Goal: Task Accomplishment & Management: Manage account settings

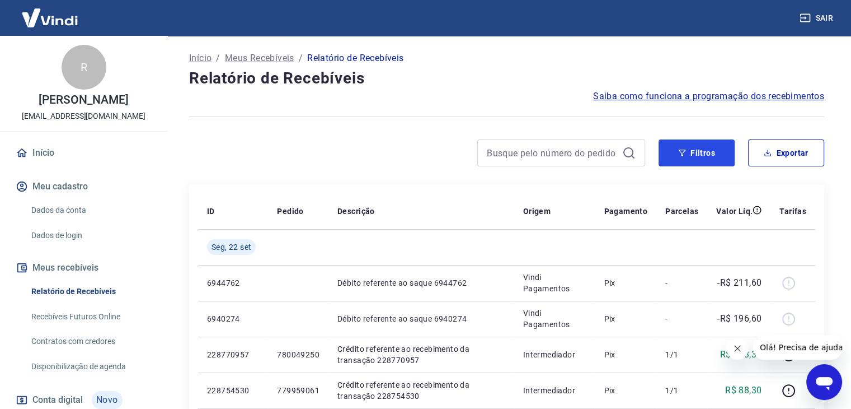
drag, startPoint x: 706, startPoint y: 157, endPoint x: 697, endPoint y: 168, distance: 14.8
click at [706, 157] on button "Filtros" at bounding box center [697, 152] width 76 height 27
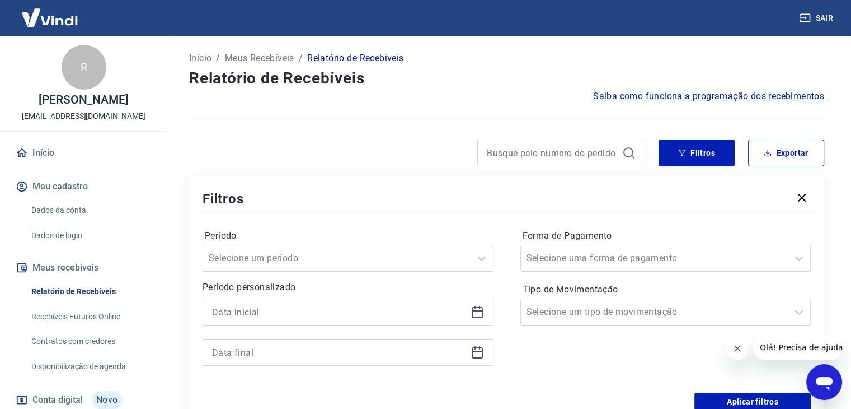
click at [481, 311] on icon at bounding box center [477, 310] width 11 height 1
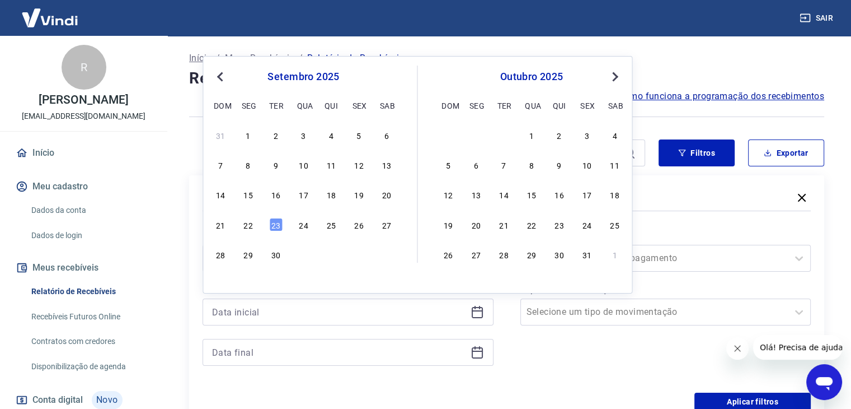
click at [217, 79] on button "Previous Month" at bounding box center [219, 76] width 13 height 13
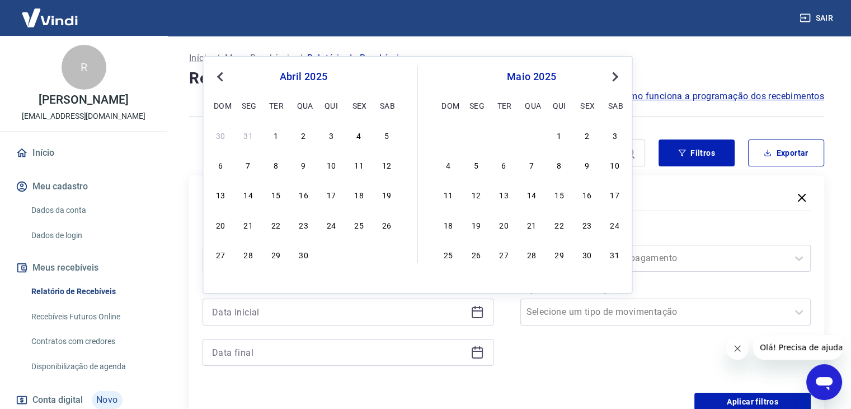
click at [217, 79] on button "Previous Month" at bounding box center [219, 76] width 13 height 13
click at [308, 134] on div "1" at bounding box center [303, 134] width 13 height 13
type input "01/01/2025"
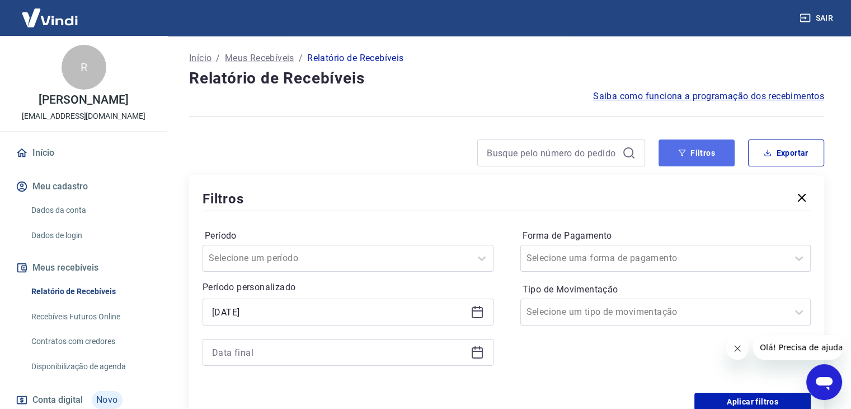
click at [708, 149] on button "Filtros" at bounding box center [697, 152] width 76 height 27
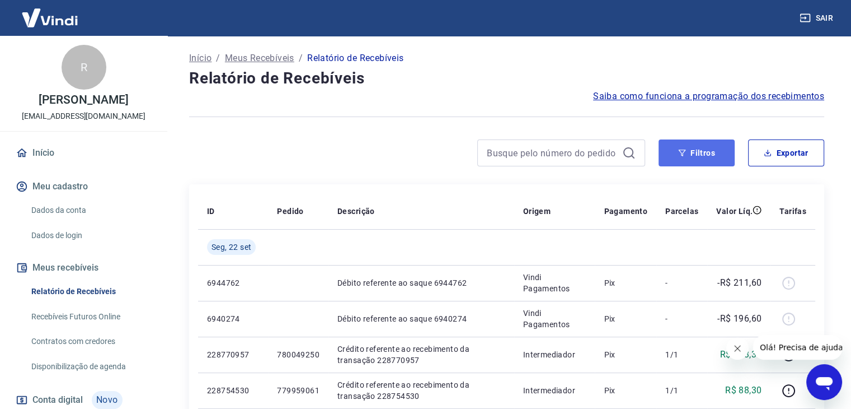
click at [699, 144] on button "Filtros" at bounding box center [697, 152] width 76 height 27
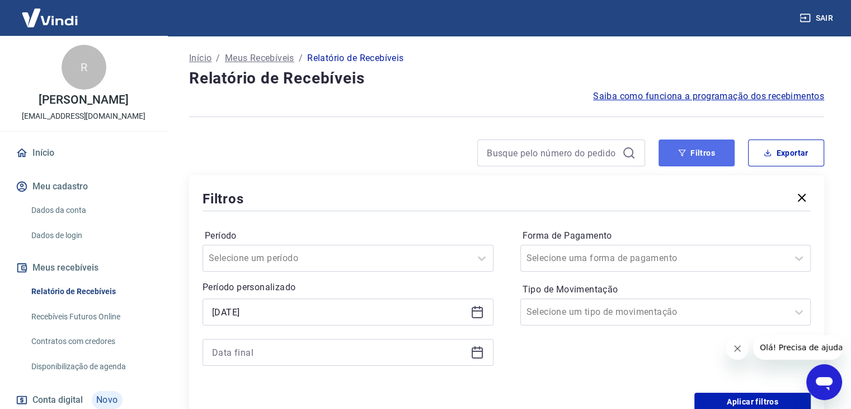
click at [699, 148] on button "Filtros" at bounding box center [697, 152] width 76 height 27
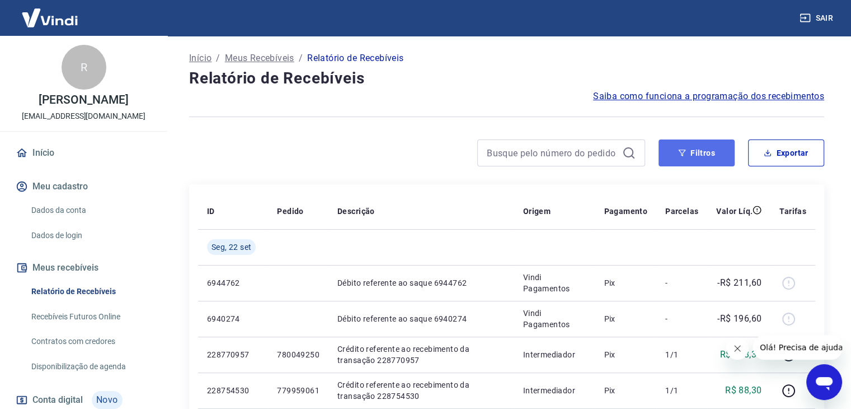
click at [681, 151] on icon "button" at bounding box center [682, 152] width 7 height 7
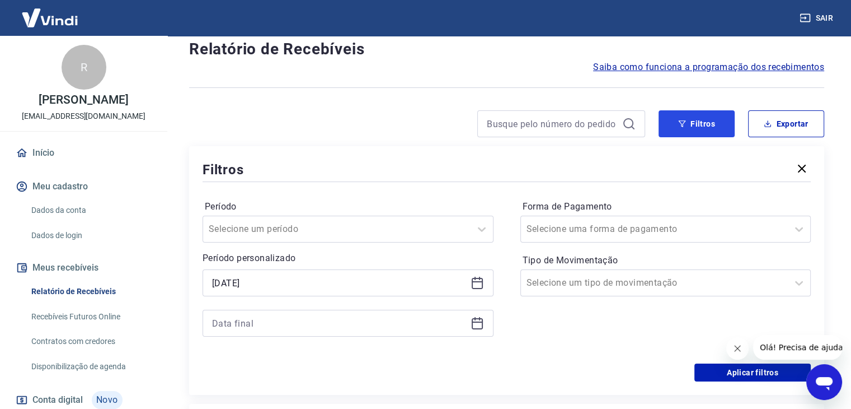
scroll to position [112, 0]
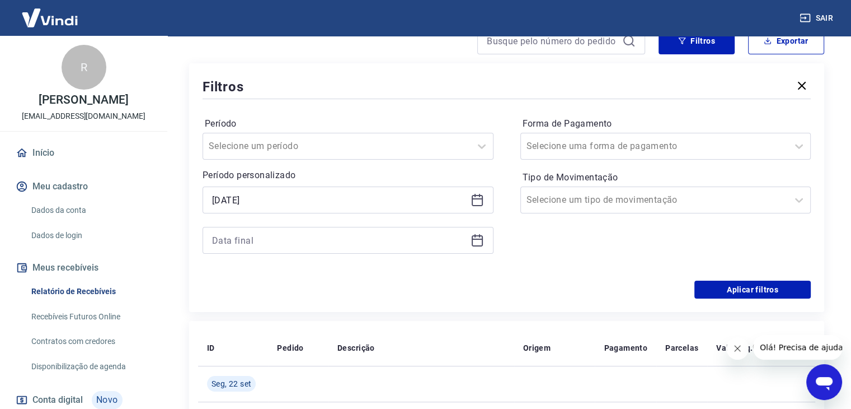
click at [480, 237] on icon at bounding box center [479, 235] width 1 height 3
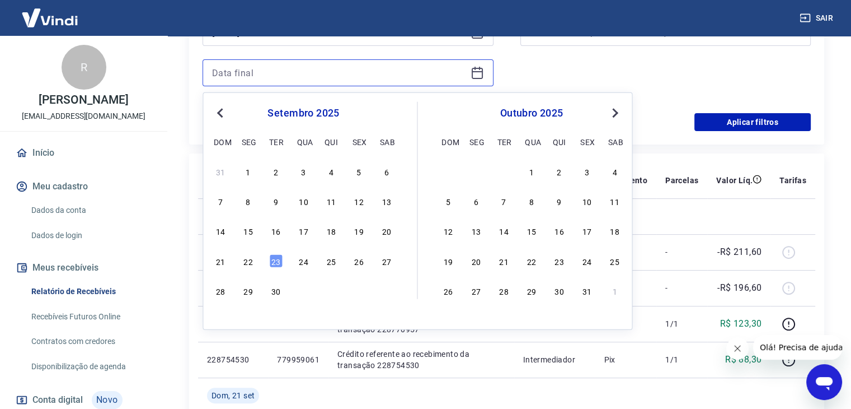
scroll to position [280, 0]
click at [255, 262] on div "22" at bounding box center [248, 259] width 13 height 13
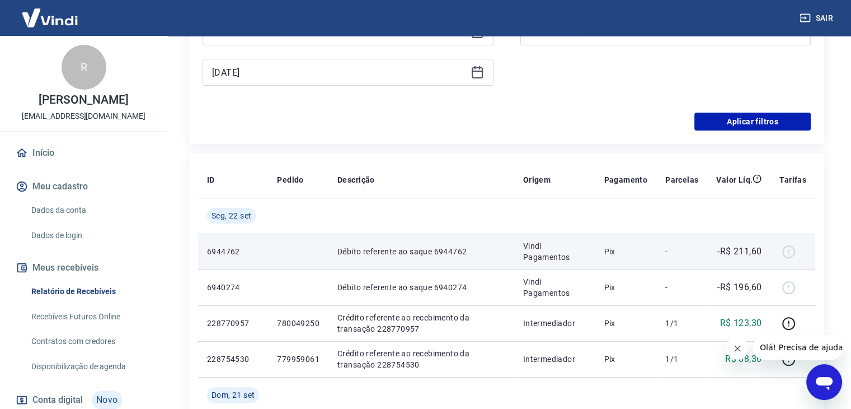
type input "22/09/2025"
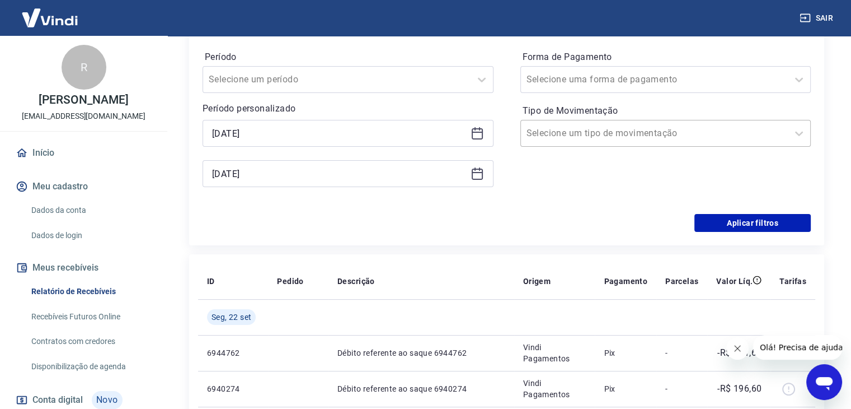
scroll to position [168, 0]
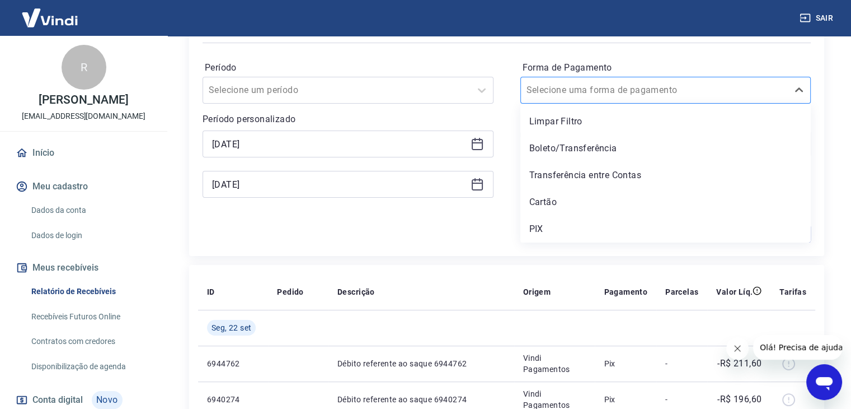
click at [642, 96] on div at bounding box center [655, 90] width 256 height 16
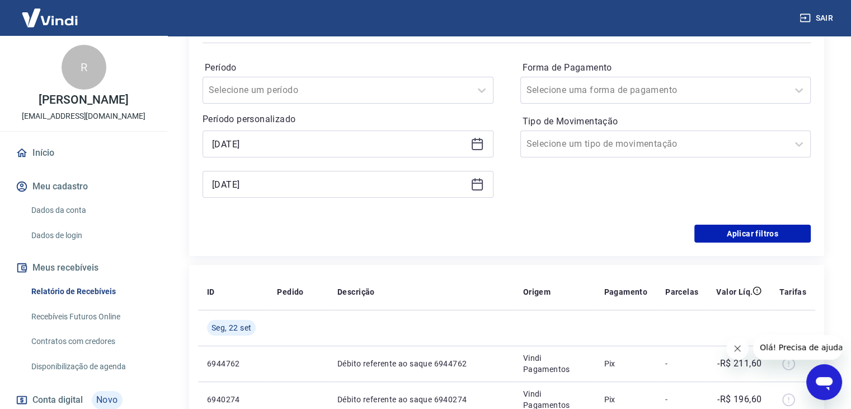
click at [434, 231] on div "Aplicar filtros" at bounding box center [507, 233] width 608 height 18
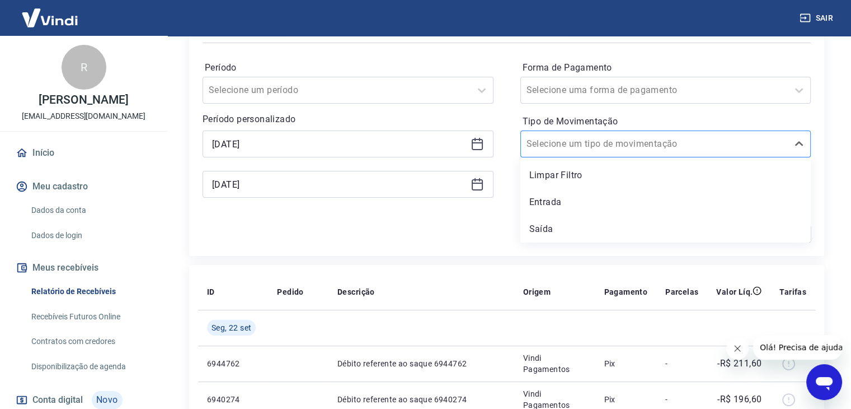
click at [593, 142] on input "Tipo de Movimentação" at bounding box center [583, 143] width 113 height 13
click at [542, 204] on div "Entrada" at bounding box center [666, 202] width 291 height 22
click at [436, 221] on div "Período Selecione um período Período personalizado 01/01/2025 Selected date: se…" at bounding box center [507, 134] width 608 height 179
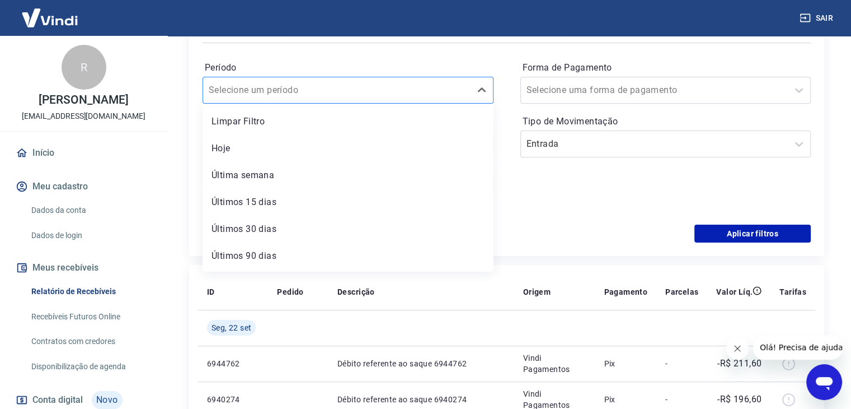
click at [359, 89] on div at bounding box center [337, 90] width 256 height 16
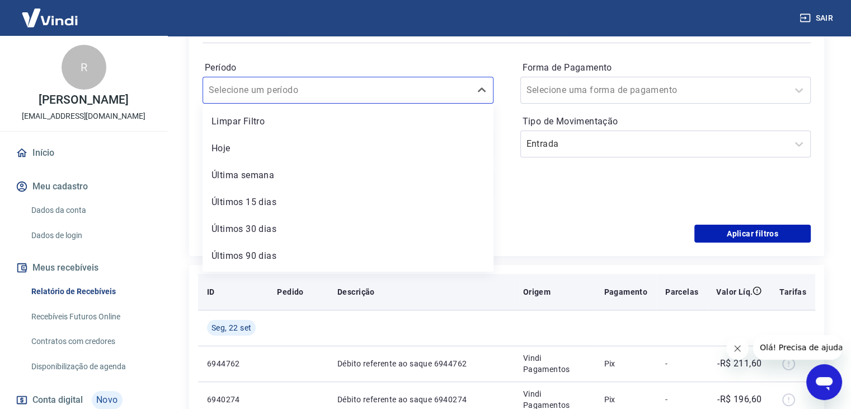
click at [442, 284] on th "Descrição" at bounding box center [422, 292] width 186 height 36
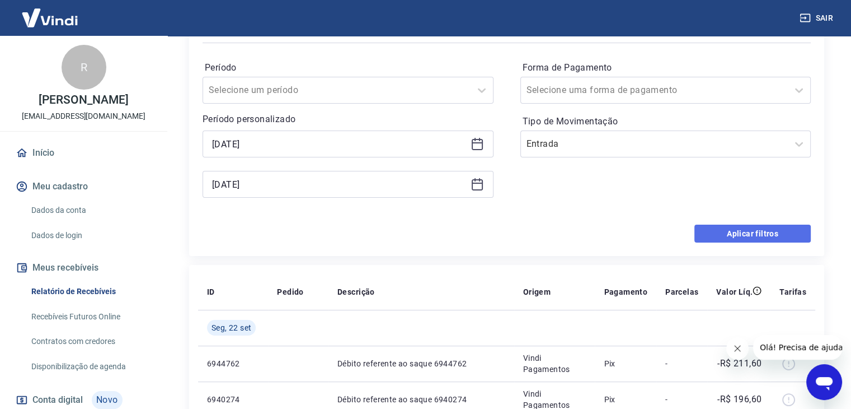
click at [748, 233] on button "Aplicar filtros" at bounding box center [753, 233] width 116 height 18
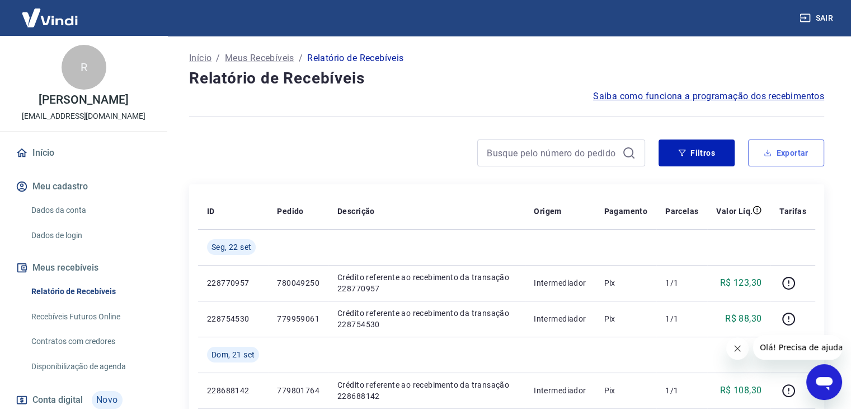
click at [816, 148] on button "Exportar" at bounding box center [786, 152] width 76 height 27
type input "01/01/2025"
type input "22/09/2025"
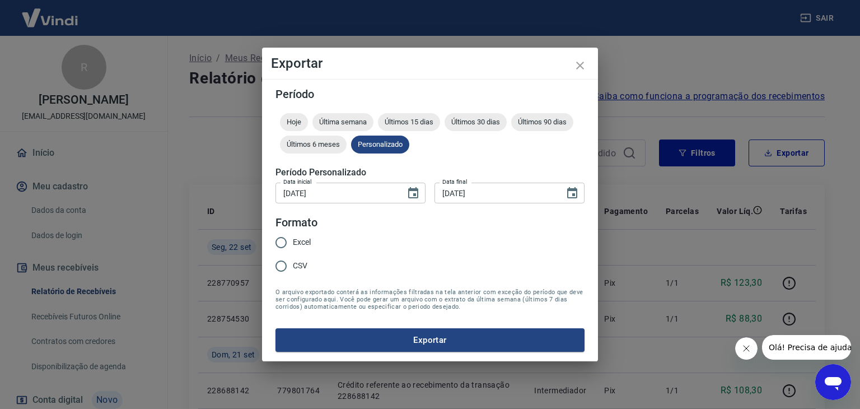
click at [283, 245] on input "Excel" at bounding box center [281, 243] width 24 height 24
radio input "true"
click at [454, 338] on button "Exportar" at bounding box center [429, 340] width 309 height 24
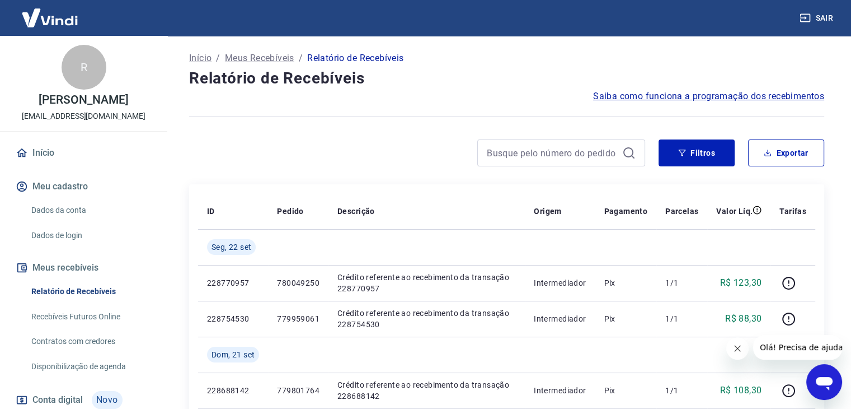
click at [714, 143] on button "Filtros" at bounding box center [697, 152] width 76 height 27
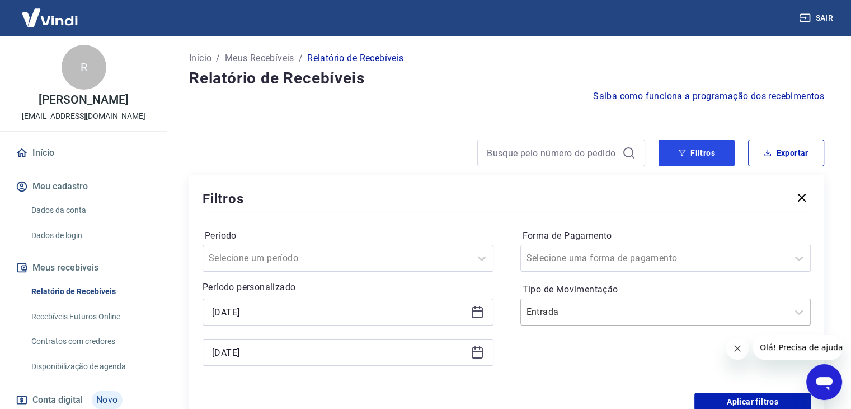
scroll to position [56, 0]
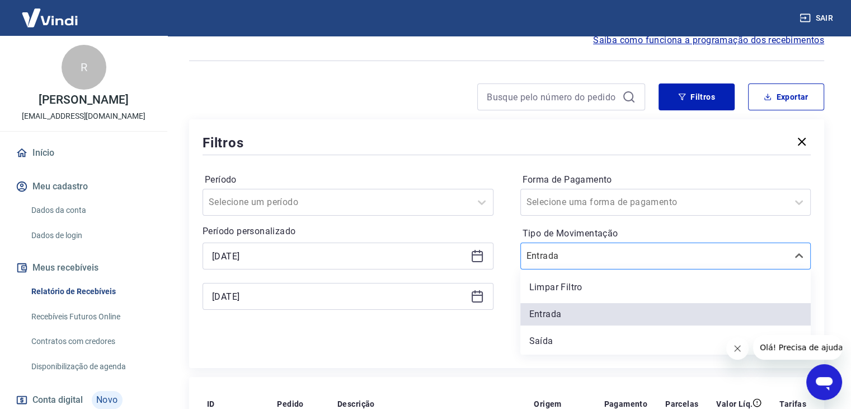
click at [549, 256] on input "Tipo de Movimentação" at bounding box center [583, 255] width 113 height 13
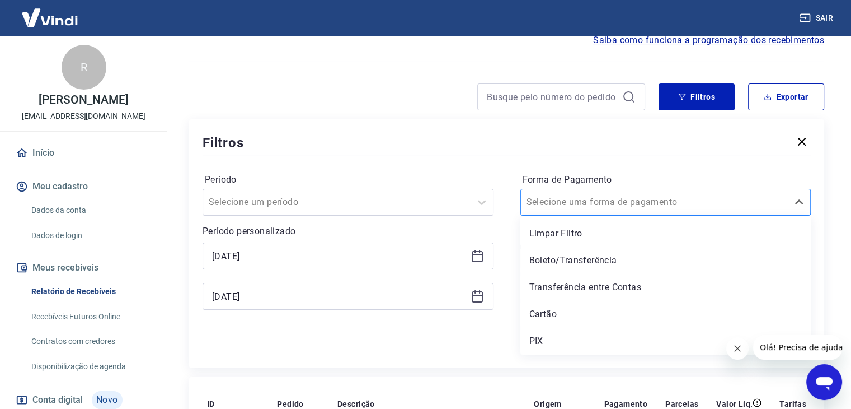
click at [594, 207] on input "Forma de Pagamento" at bounding box center [583, 201] width 113 height 13
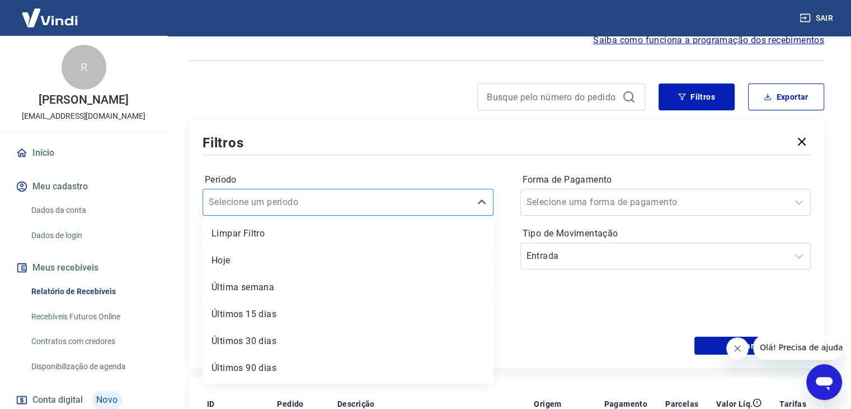
click at [338, 210] on div "Selecione um período" at bounding box center [337, 202] width 268 height 20
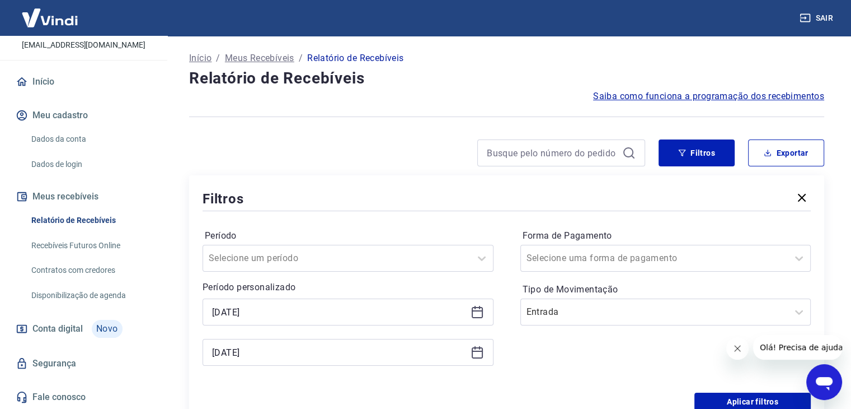
scroll to position [72, 0]
click at [76, 218] on link "Relatório de Recebíveis" at bounding box center [90, 219] width 127 height 23
click at [64, 195] on button "Meus recebíveis" at bounding box center [83, 196] width 141 height 25
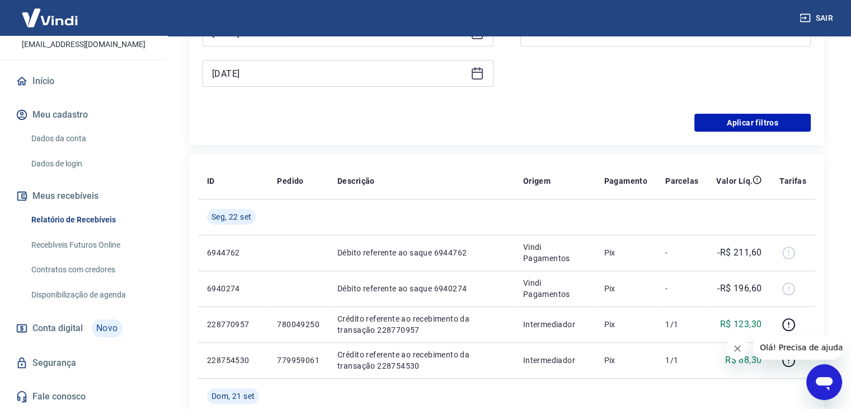
scroll to position [280, 0]
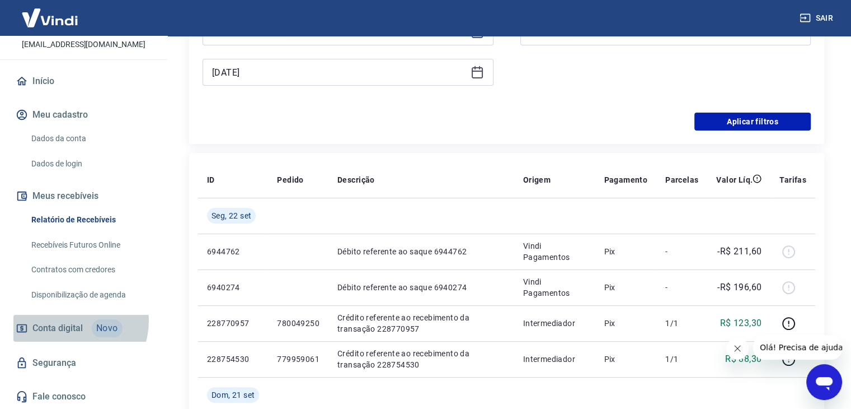
click at [73, 321] on span "Conta digital" at bounding box center [57, 328] width 50 height 16
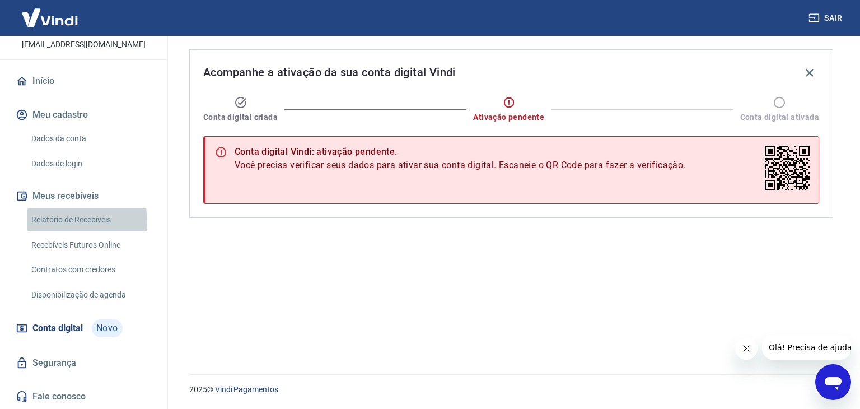
click at [69, 221] on link "Relatório de Recebíveis" at bounding box center [90, 219] width 127 height 23
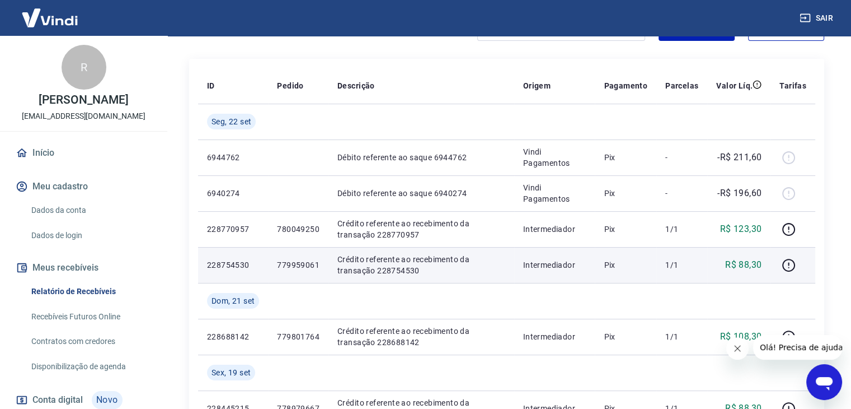
scroll to position [168, 0]
